Goal: Browse casually

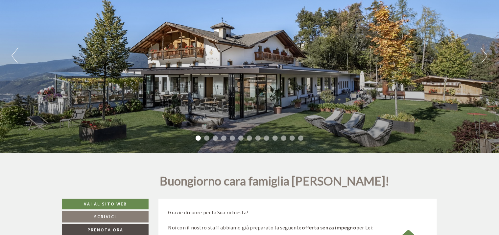
scroll to position [33, 0]
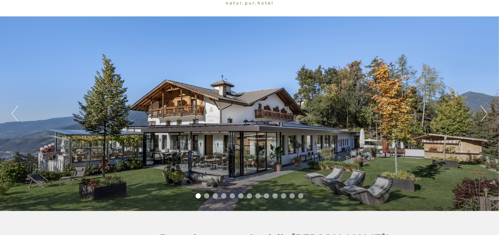
click at [485, 111] on button "Next" at bounding box center [483, 113] width 7 height 16
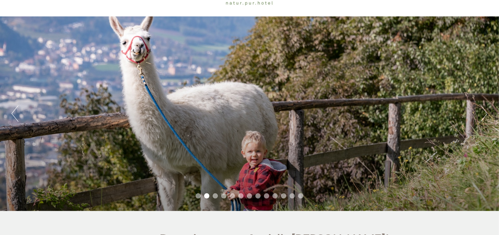
click at [485, 111] on button "Next" at bounding box center [483, 113] width 7 height 16
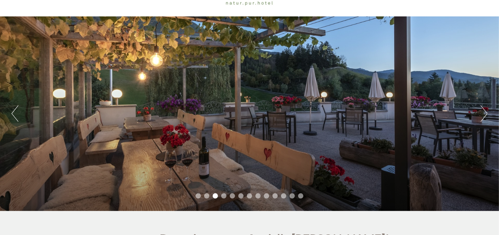
click at [485, 111] on button "Next" at bounding box center [483, 113] width 7 height 16
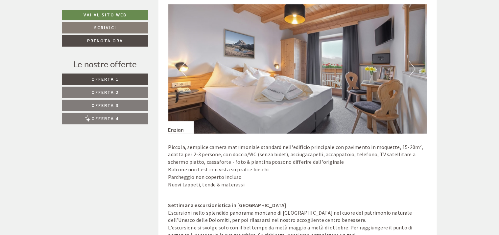
scroll to position [920, 0]
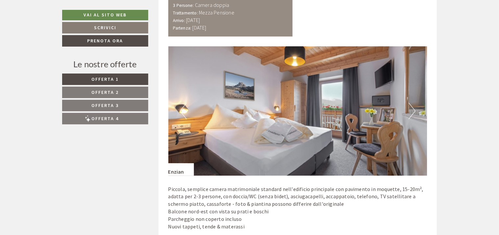
click at [410, 103] on button "Next" at bounding box center [411, 111] width 7 height 16
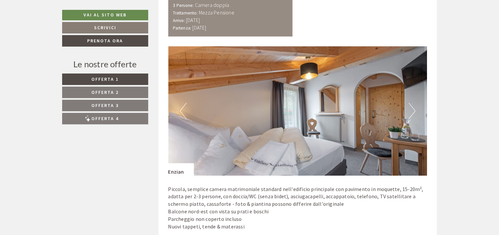
click at [410, 103] on button "Next" at bounding box center [411, 111] width 7 height 16
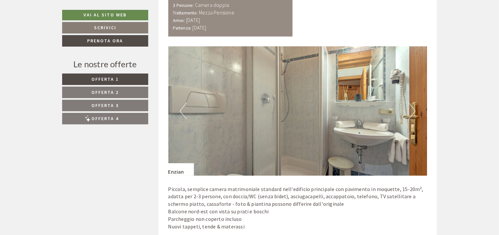
click at [410, 103] on button "Next" at bounding box center [411, 111] width 7 height 16
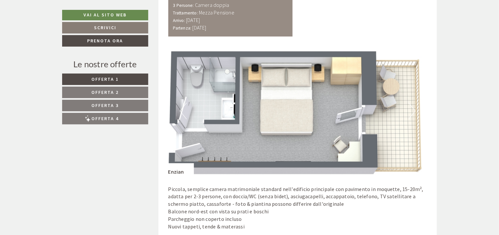
click at [410, 103] on button "Next" at bounding box center [411, 111] width 7 height 16
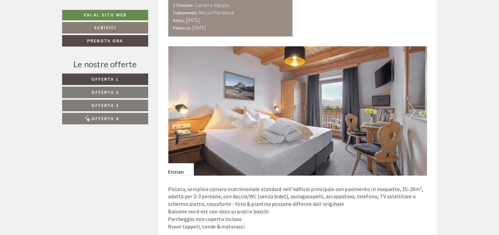
click at [410, 103] on button "Next" at bounding box center [411, 111] width 7 height 16
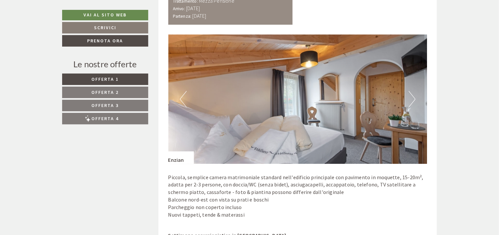
scroll to position [953, 0]
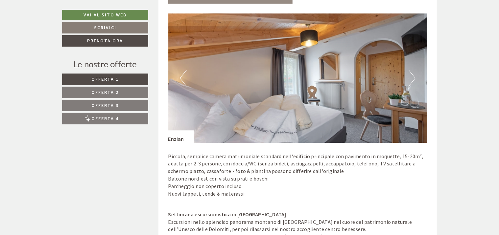
click at [410, 70] on button "Next" at bounding box center [411, 78] width 7 height 16
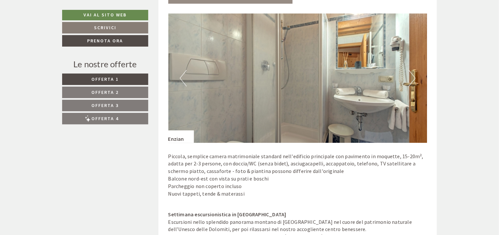
click at [410, 70] on button "Next" at bounding box center [411, 78] width 7 height 16
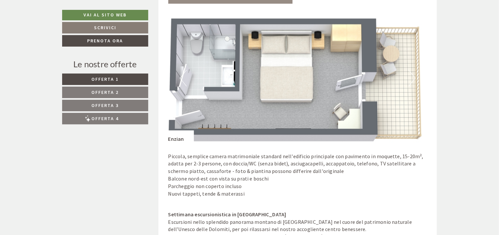
click at [410, 70] on button "Next" at bounding box center [411, 78] width 7 height 16
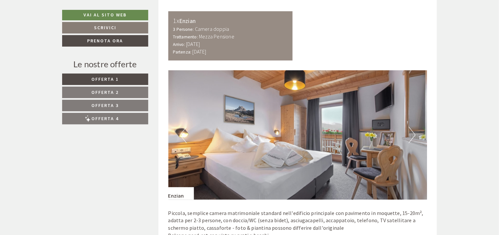
scroll to position [887, 0]
